Goal: Information Seeking & Learning: Learn about a topic

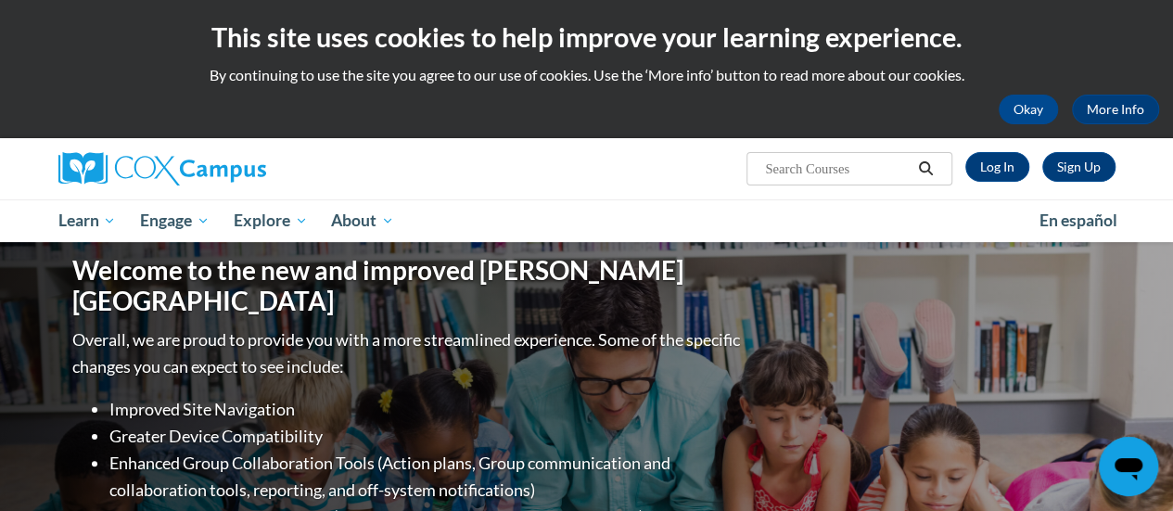
click at [1001, 172] on link "Log In" at bounding box center [997, 167] width 64 height 30
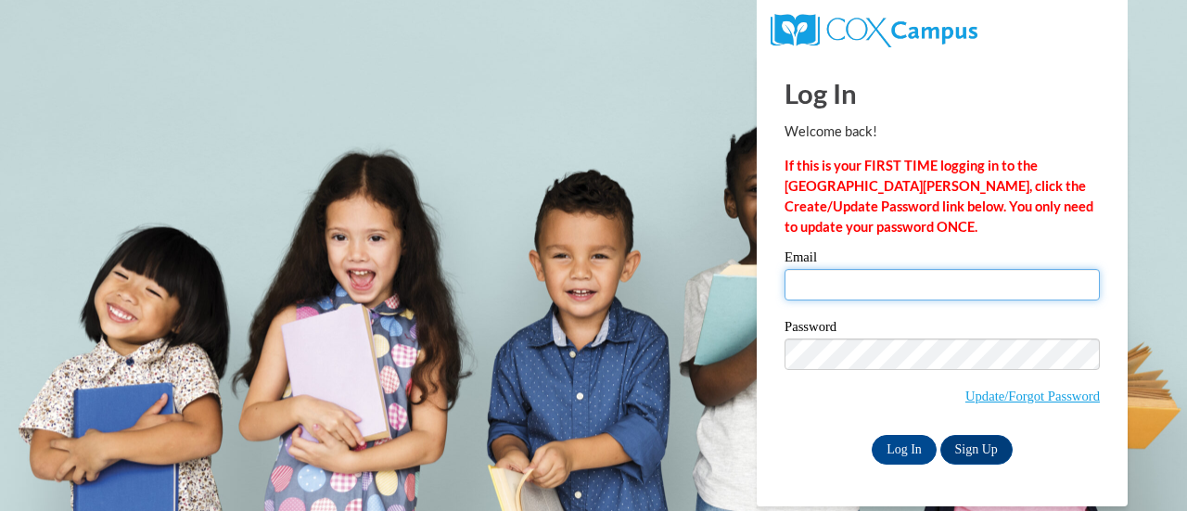
drag, startPoint x: 921, startPoint y: 281, endPoint x: 921, endPoint y: 296, distance: 14.9
click at [921, 281] on input "Email" at bounding box center [941, 285] width 315 height 32
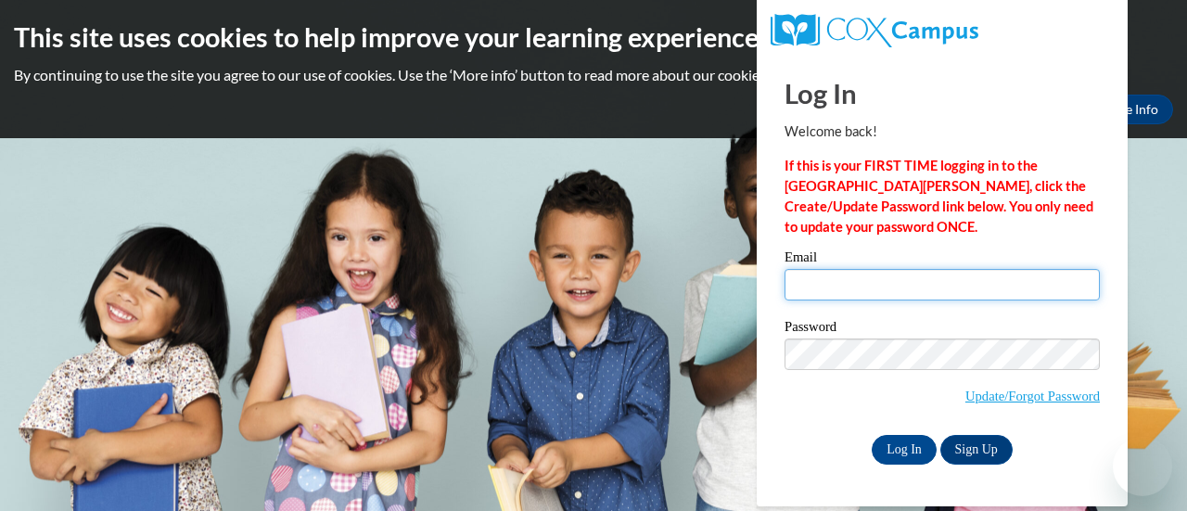
type input "lucy.smukalla@muskegonorway.org"
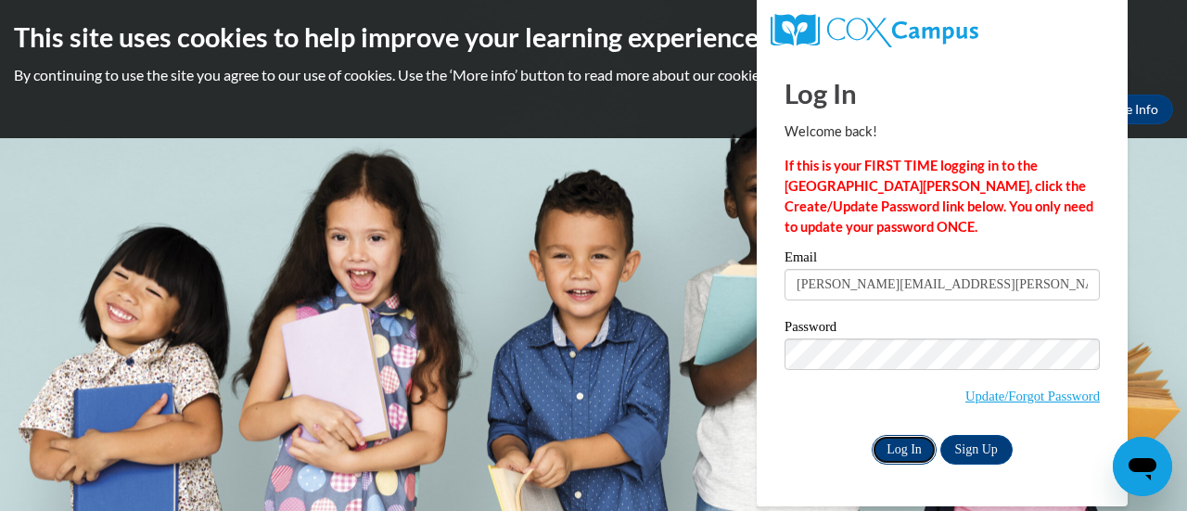
click at [905, 447] on input "Log In" at bounding box center [903, 450] width 65 height 30
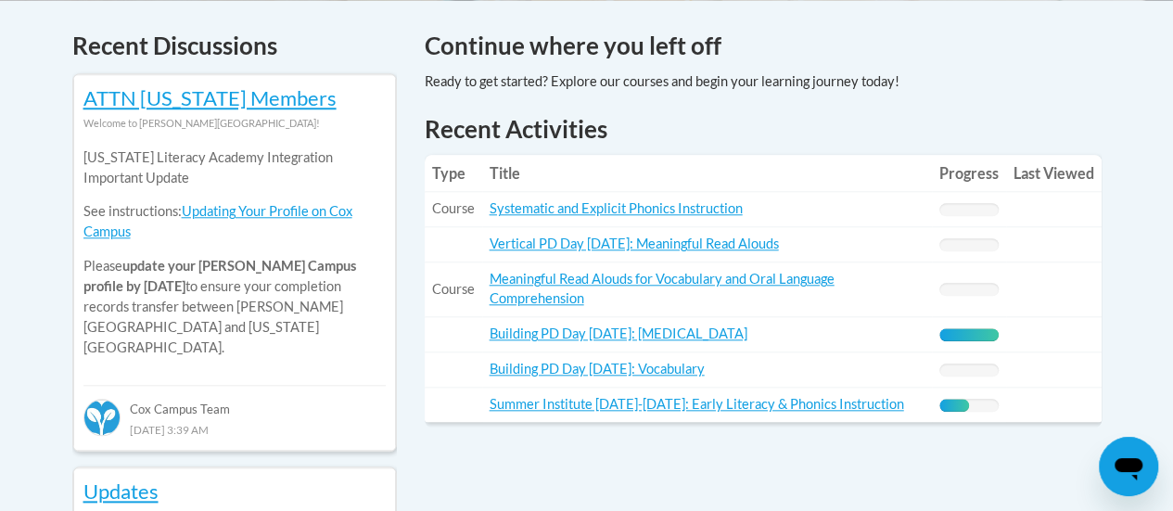
scroll to position [792, 0]
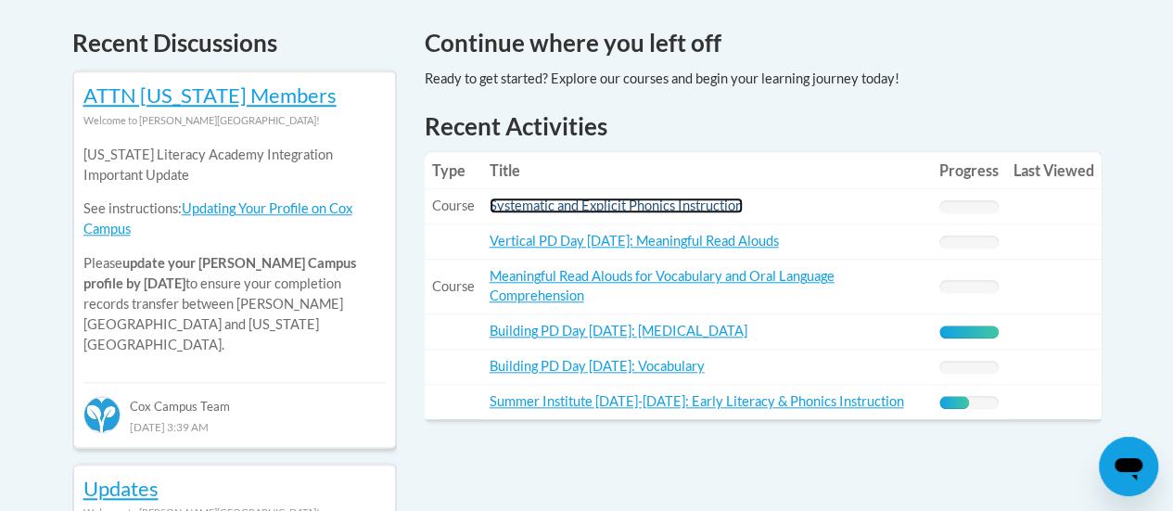
click at [731, 210] on link "Systematic and Explicit Phonics Instruction" at bounding box center [615, 205] width 253 height 16
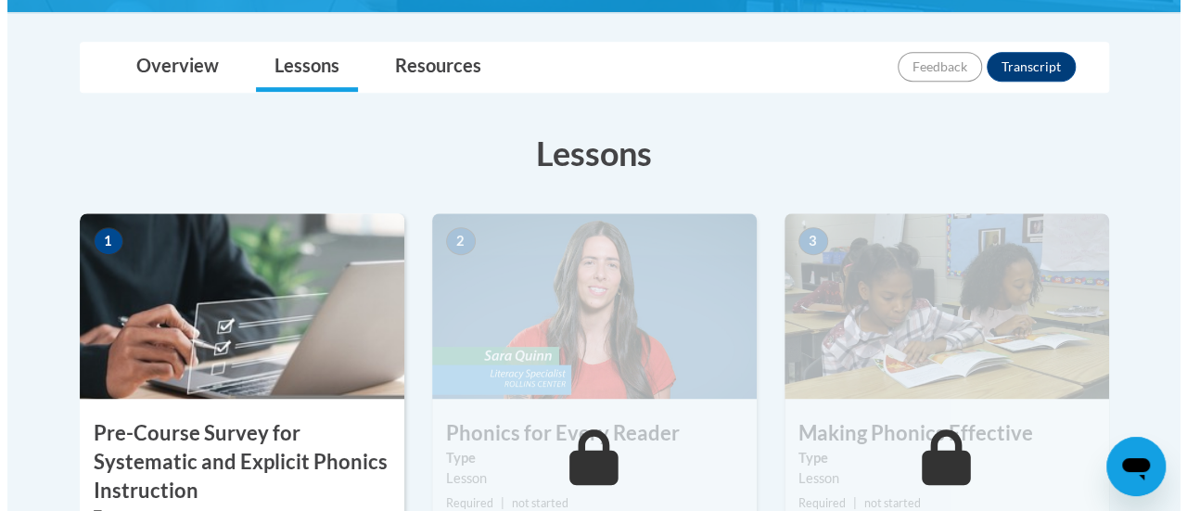
scroll to position [658, 0]
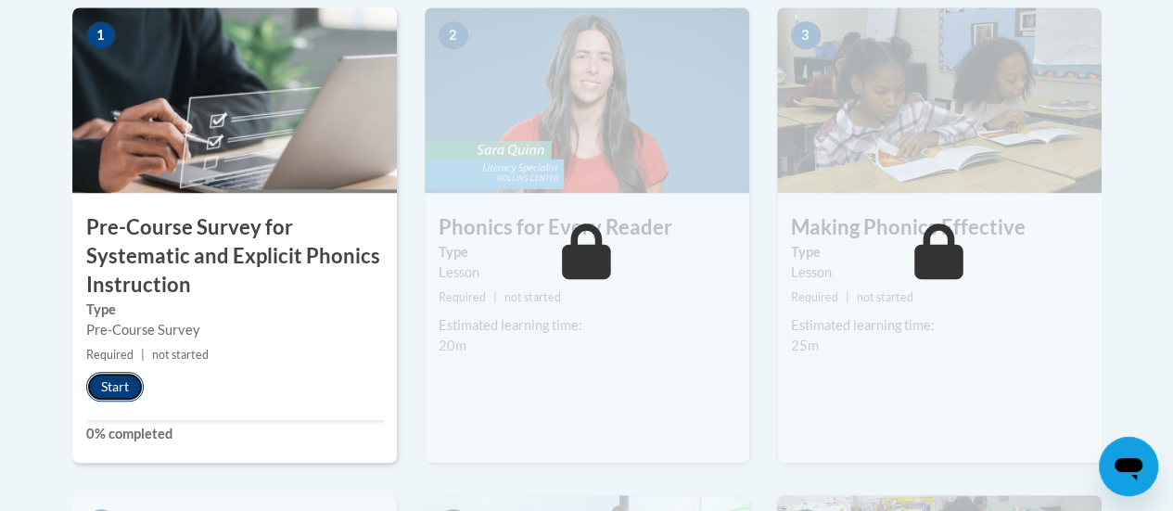
click at [109, 388] on button "Start" at bounding box center [114, 387] width 57 height 30
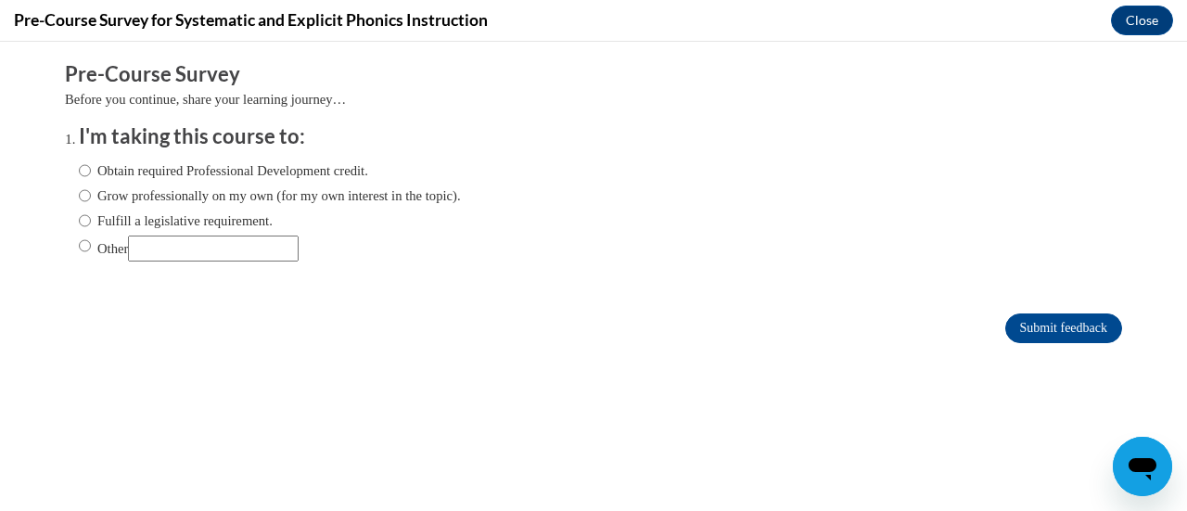
scroll to position [0, 0]
click at [146, 220] on label "Fulfill a legislative requirement." at bounding box center [176, 220] width 194 height 20
click at [91, 220] on input "Fulfill a legislative requirement." at bounding box center [85, 220] width 12 height 20
radio input "true"
click at [1023, 327] on input "Submit feedback" at bounding box center [1063, 328] width 117 height 30
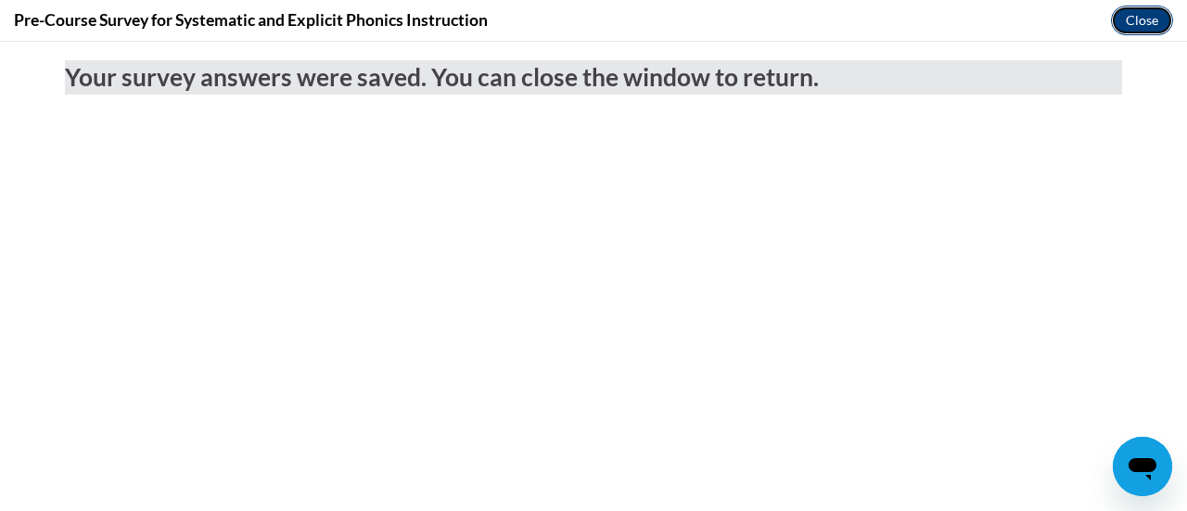
click at [1148, 8] on button "Close" at bounding box center [1142, 21] width 62 height 30
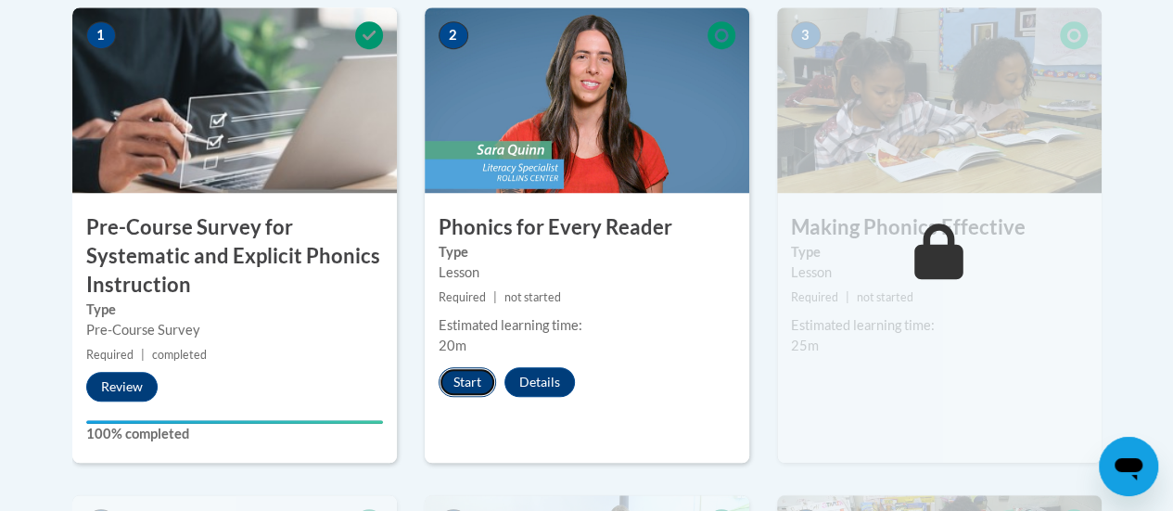
click at [469, 387] on button "Start" at bounding box center [466, 382] width 57 height 30
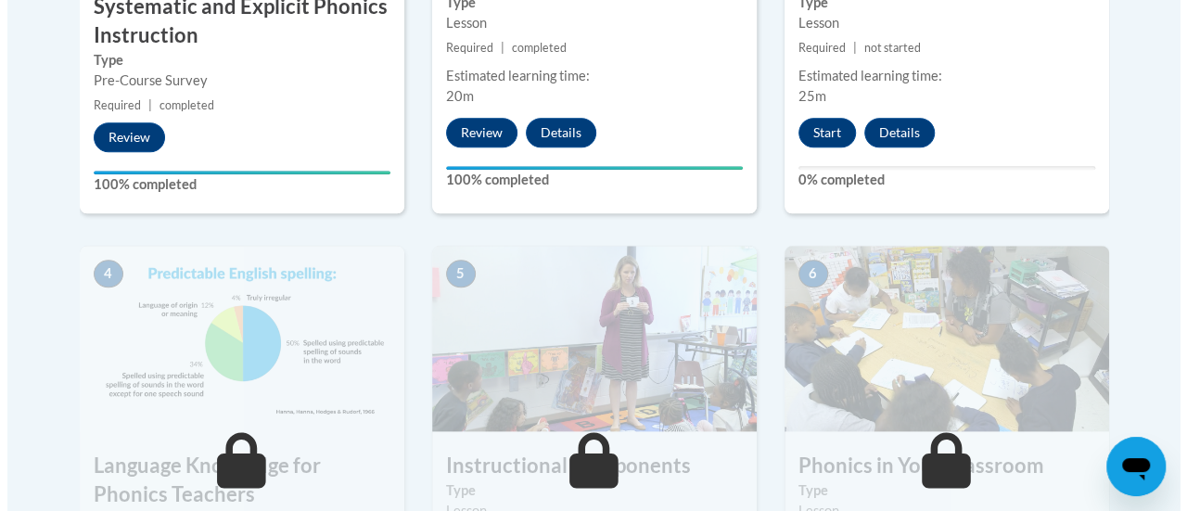
scroll to position [909, 0]
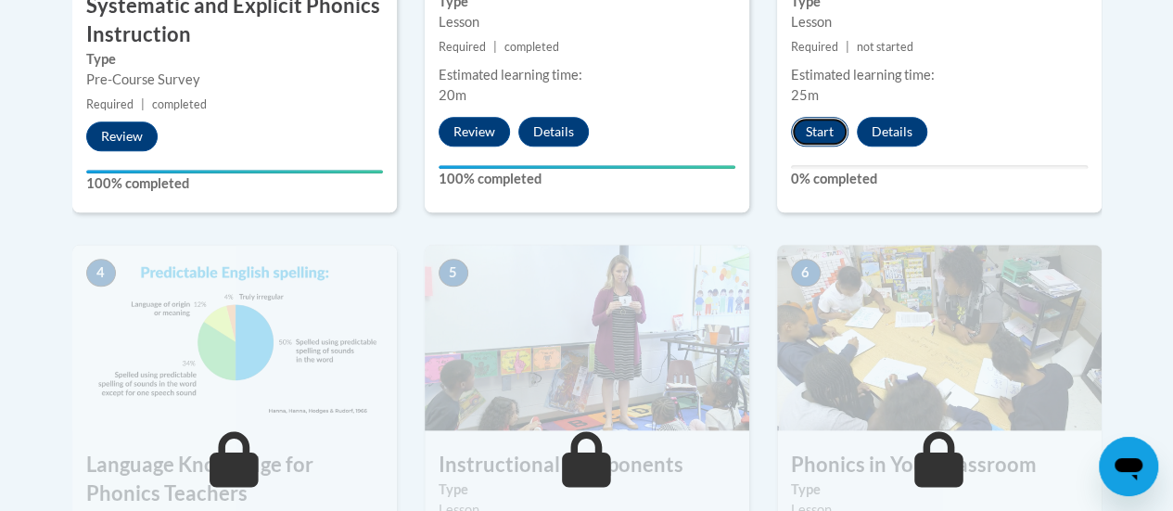
click at [820, 124] on button "Start" at bounding box center [819, 132] width 57 height 30
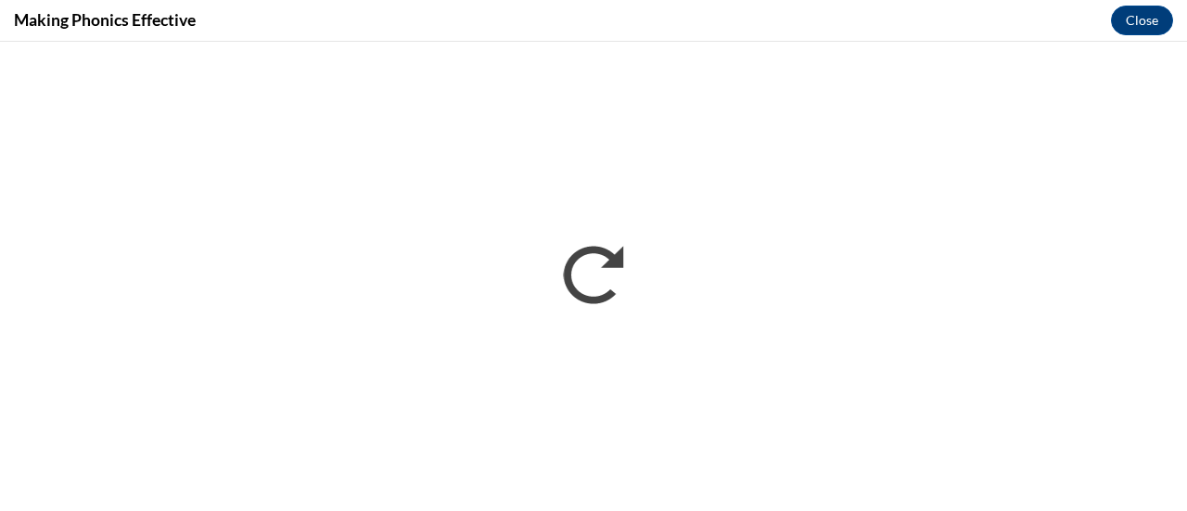
scroll to position [0, 0]
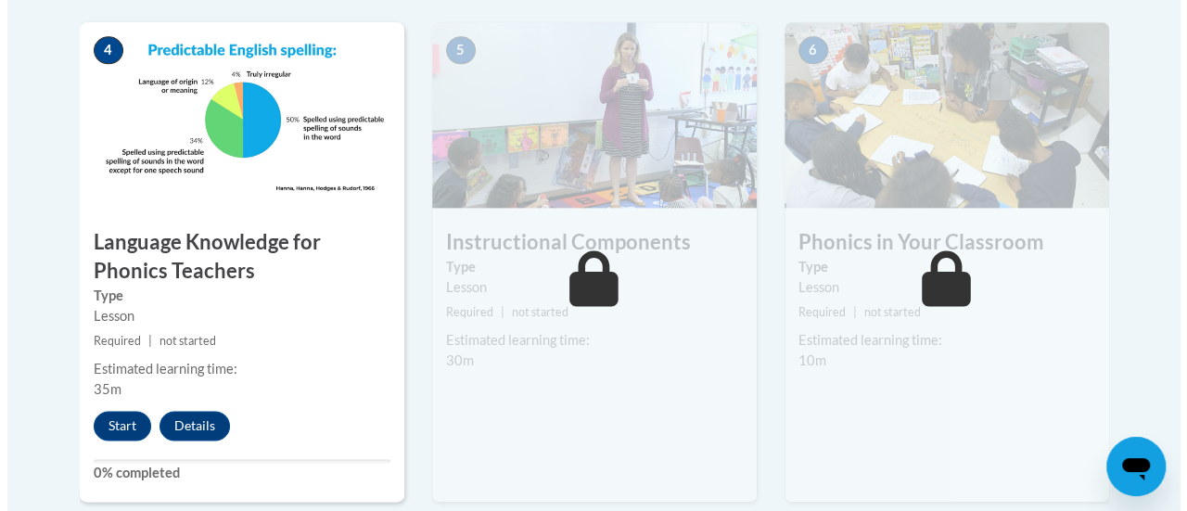
scroll to position [1133, 0]
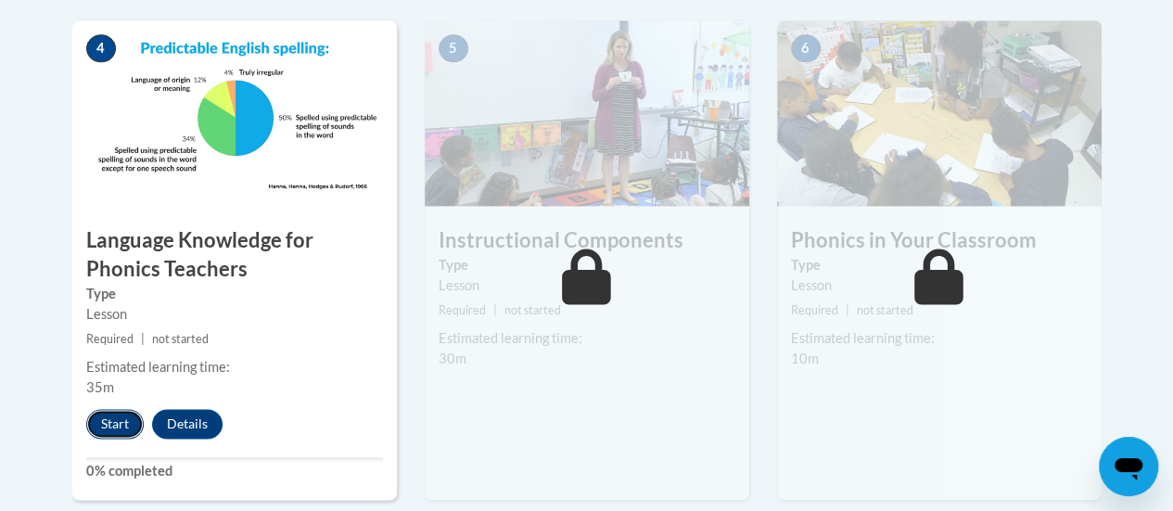
click at [118, 431] on button "Start" at bounding box center [114, 424] width 57 height 30
